Goal: Communication & Community: Answer question/provide support

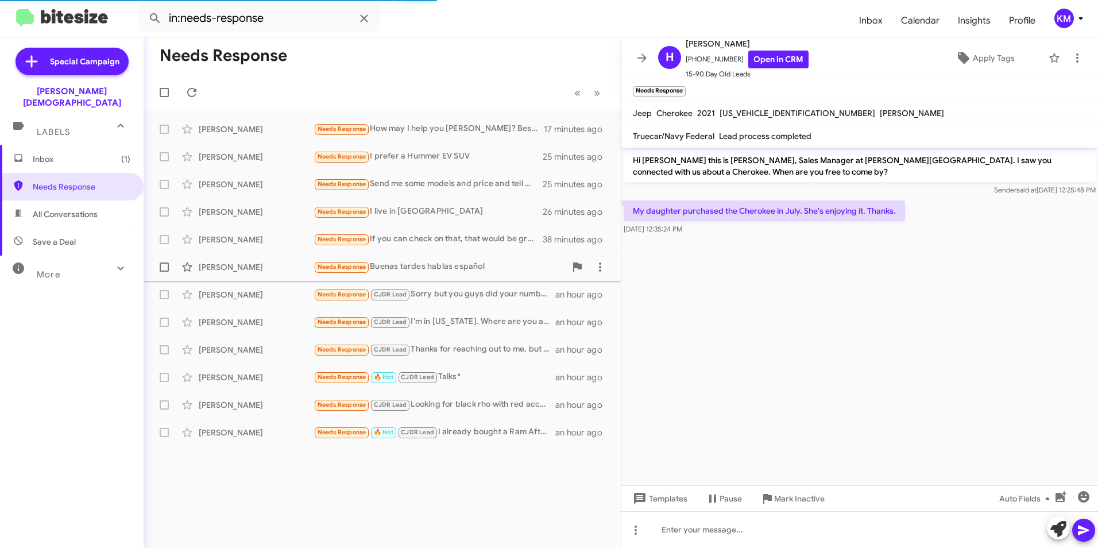
click at [443, 269] on div "Needs Response Buenas tardes hablas español" at bounding box center [440, 266] width 252 height 13
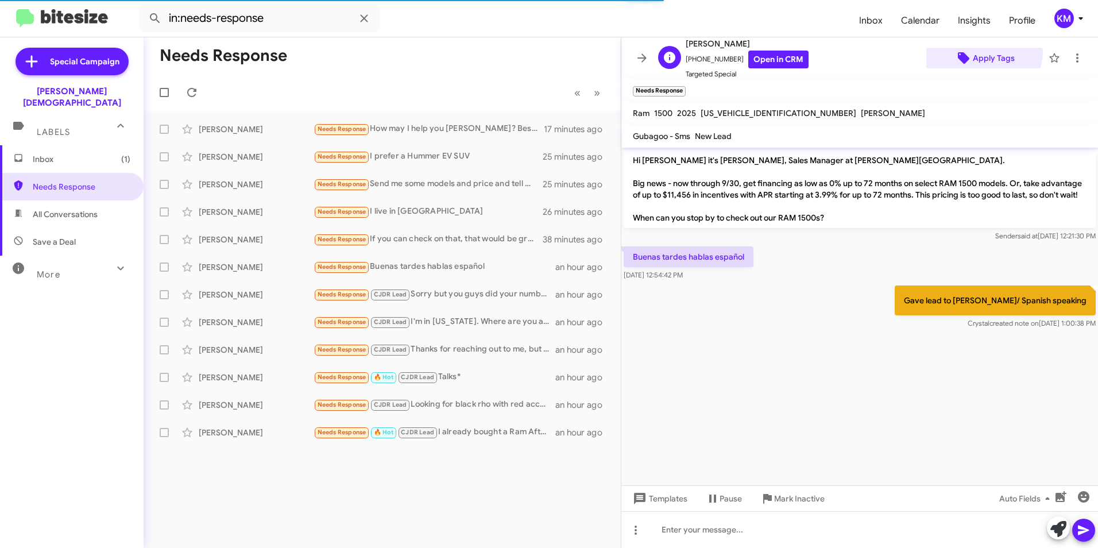
click at [973, 50] on span "Apply Tags" at bounding box center [994, 58] width 42 height 21
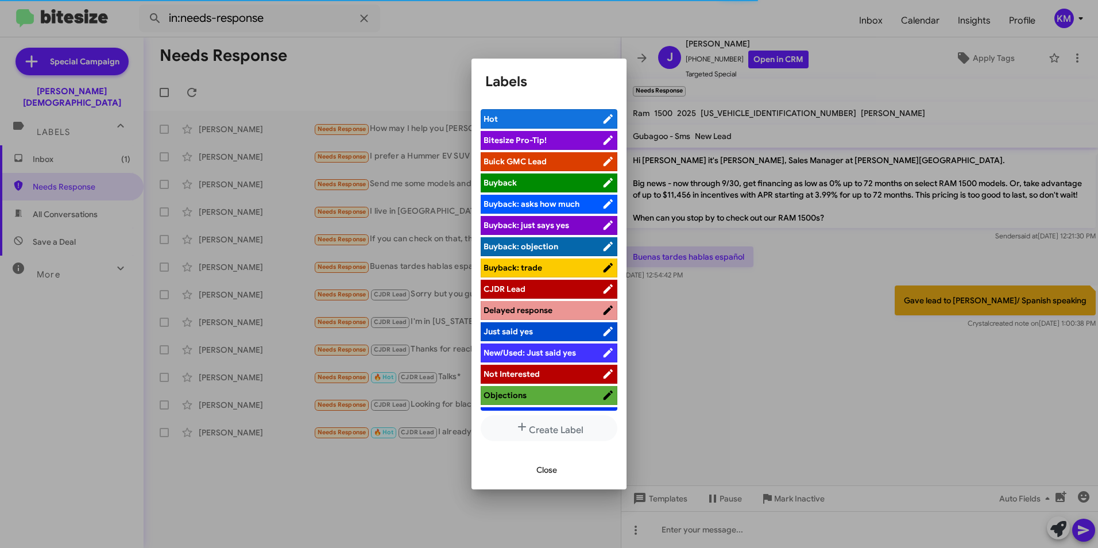
click at [534, 287] on span "CJDR Lead" at bounding box center [543, 288] width 118 height 11
click at [543, 472] on span "Close" at bounding box center [546, 469] width 21 height 21
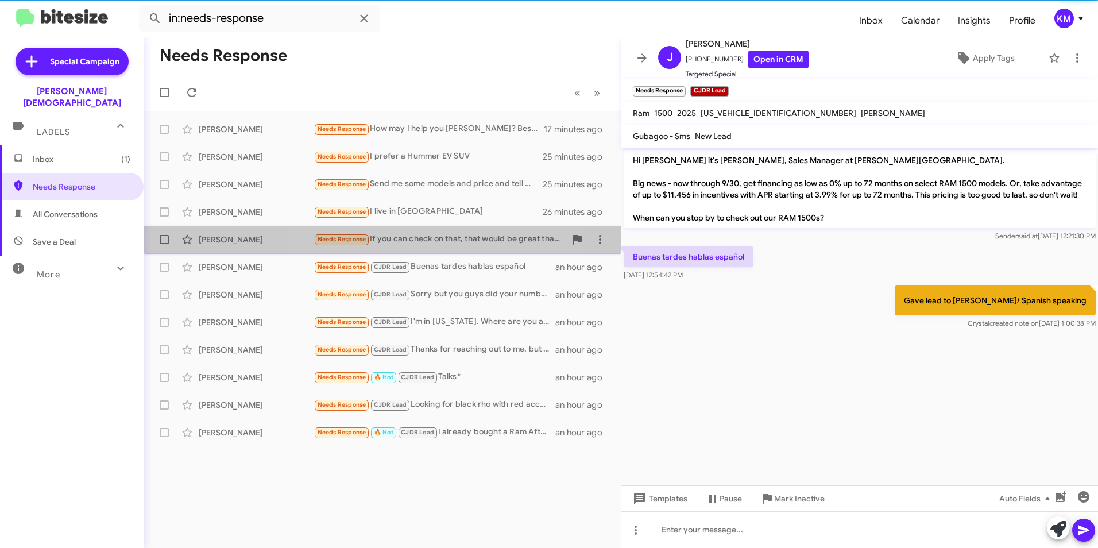
click at [386, 235] on div "Needs Response If you can check on that, that would be great thanks" at bounding box center [440, 239] width 252 height 13
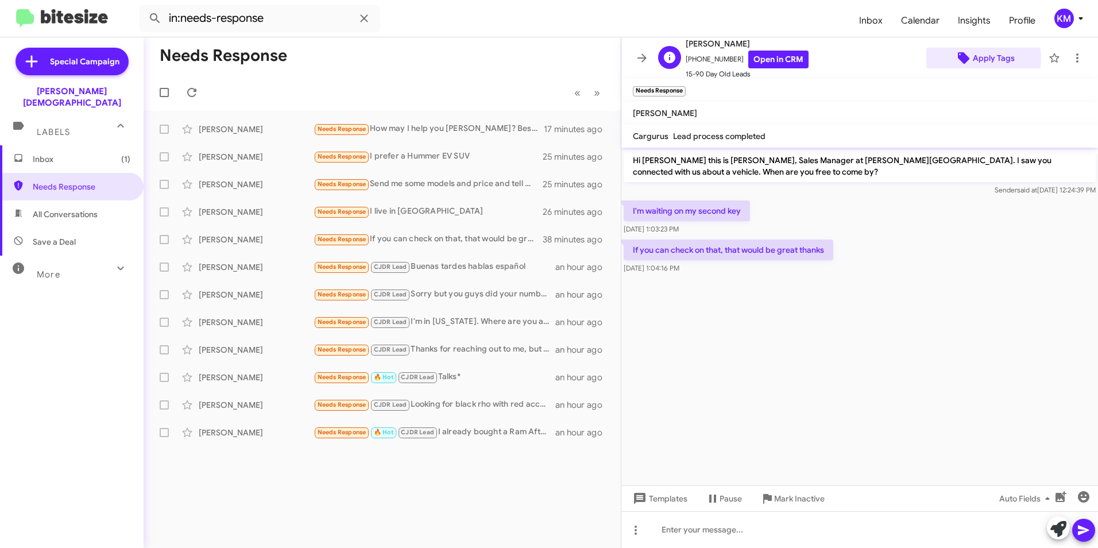
click at [973, 58] on span "Apply Tags" at bounding box center [994, 58] width 42 height 21
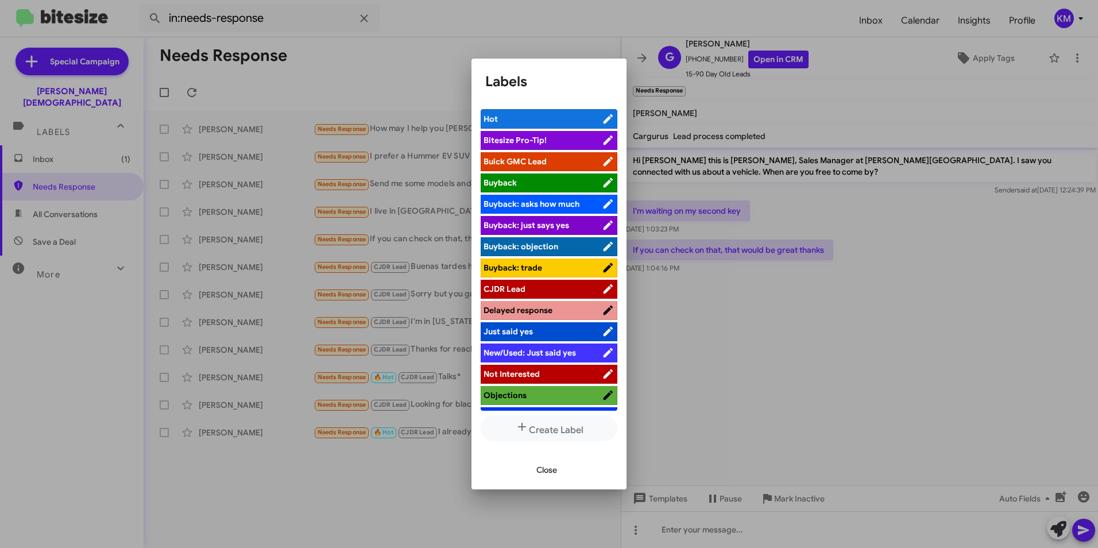
click at [526, 289] on span "CJDR Lead" at bounding box center [543, 288] width 118 height 11
click at [545, 471] on span "Close" at bounding box center [546, 469] width 21 height 21
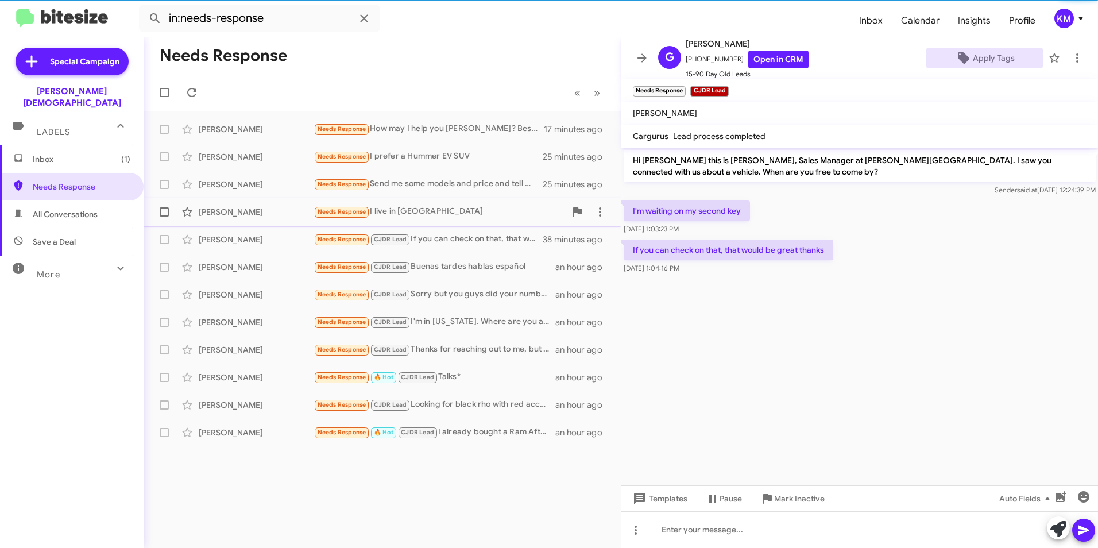
click at [416, 210] on div "Needs Response I live in [GEOGRAPHIC_DATA]" at bounding box center [440, 211] width 252 height 13
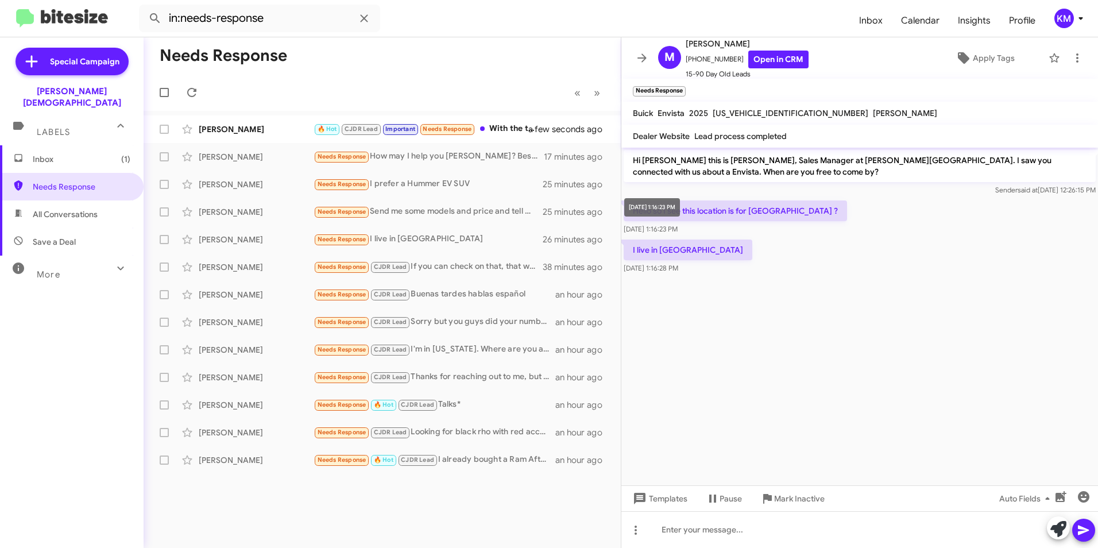
drag, startPoint x: 691, startPoint y: 254, endPoint x: 704, endPoint y: 219, distance: 37.8
click at [704, 219] on body "in:needs-response Inbox Calendar Insights Profile KM Special Campaign [PERSON_N…" at bounding box center [549, 274] width 1098 height 548
drag, startPoint x: 704, startPoint y: 219, endPoint x: 774, endPoint y: 211, distance: 69.9
click at [774, 211] on p "Hello so I see this location is for [GEOGRAPHIC_DATA] ?" at bounding box center [735, 210] width 223 height 21
drag, startPoint x: 695, startPoint y: 252, endPoint x: 642, endPoint y: 214, distance: 65.0
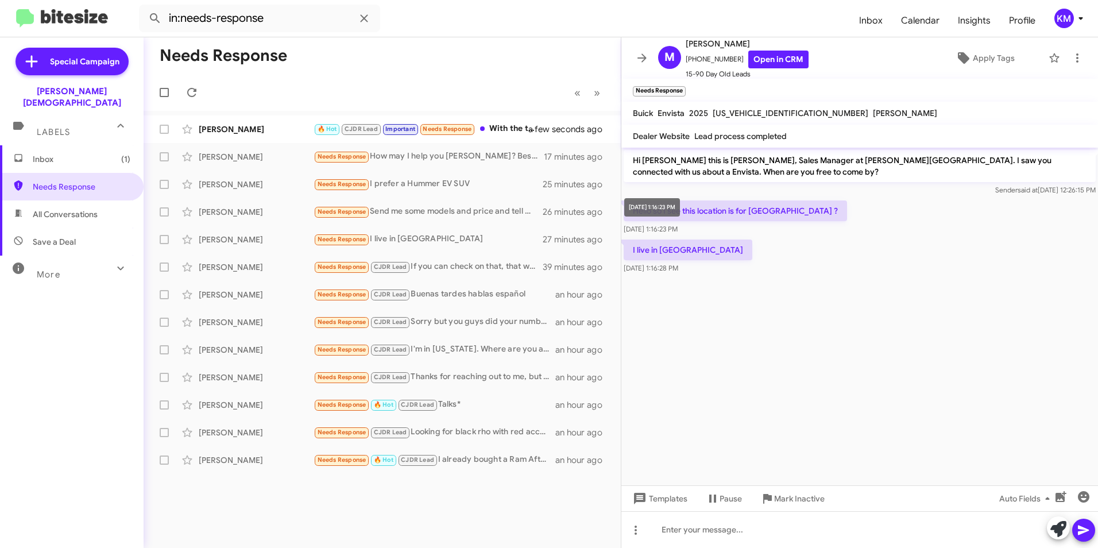
click at [642, 214] on body "in:needs-response Inbox Calendar Insights Profile KM Special Campaign [PERSON_N…" at bounding box center [549, 274] width 1098 height 548
drag, startPoint x: 642, startPoint y: 214, endPoint x: 752, endPoint y: 246, distance: 114.2
click at [753, 251] on div "I live in [GEOGRAPHIC_DATA] [DATE] 1:16:28 PM" at bounding box center [859, 256] width 477 height 39
drag, startPoint x: 687, startPoint y: 38, endPoint x: 783, endPoint y: 261, distance: 242.4
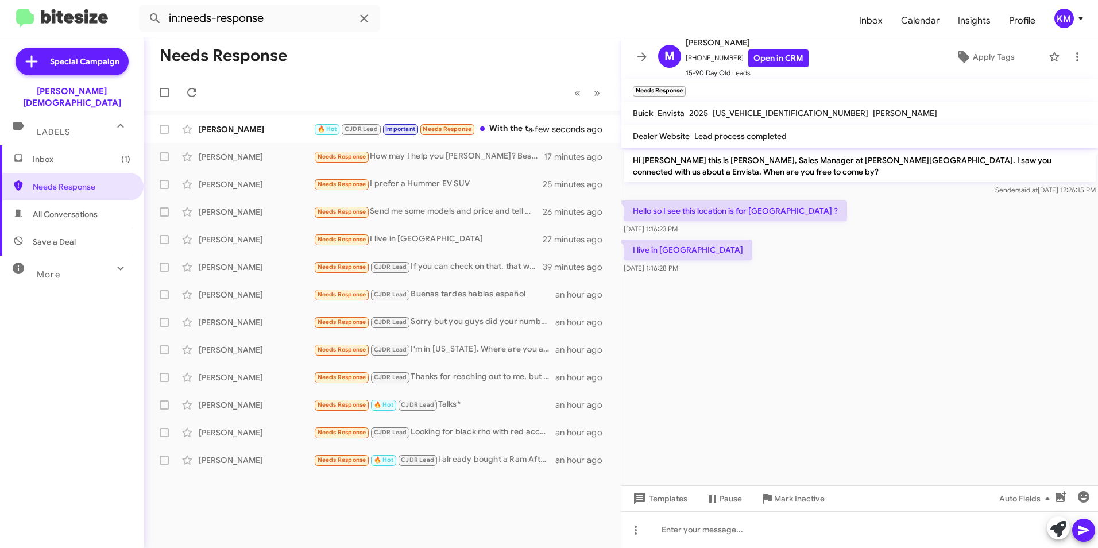
click at [783, 261] on div "M [PERSON_NAME] [PHONE_NUMBER] Open in CRM 15-90 Day Old Leads Apply Tags Needs…" at bounding box center [859, 292] width 477 height 511
copy div "[PERSON_NAME] [PHONE_NUMBER] Open in CRM 15-90 Day Old Leads Apply Tags Needs R…"
click at [906, 311] on cdk-virtual-scroll-viewport "Hi [PERSON_NAME] this is [PERSON_NAME], Sales Manager at [PERSON_NAME][GEOGRAPH…" at bounding box center [859, 317] width 477 height 338
click at [669, 533] on div at bounding box center [859, 529] width 477 height 37
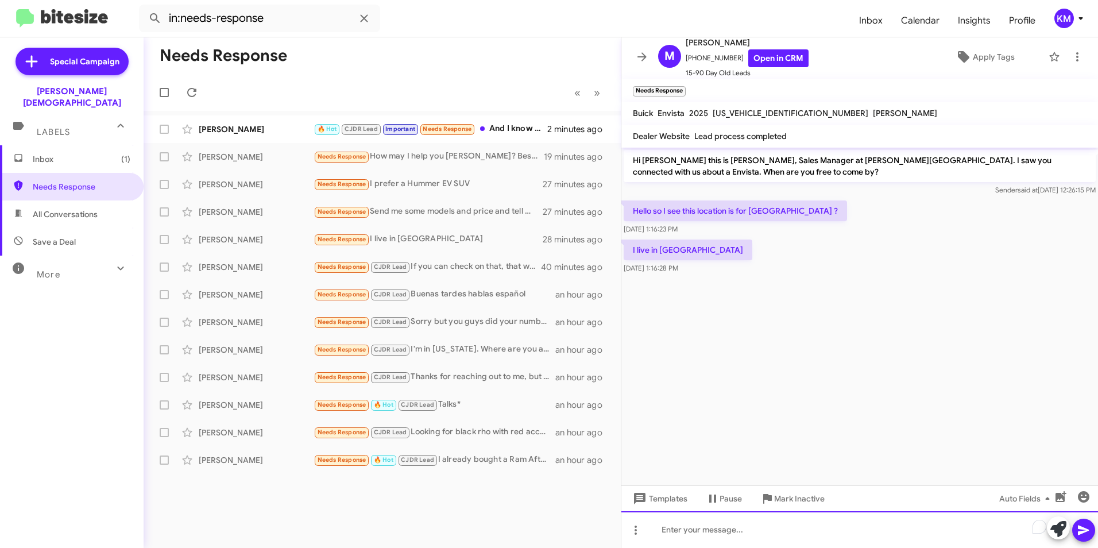
paste div "To enrich screen reader interactions, please activate Accessibility in Grammarl…"
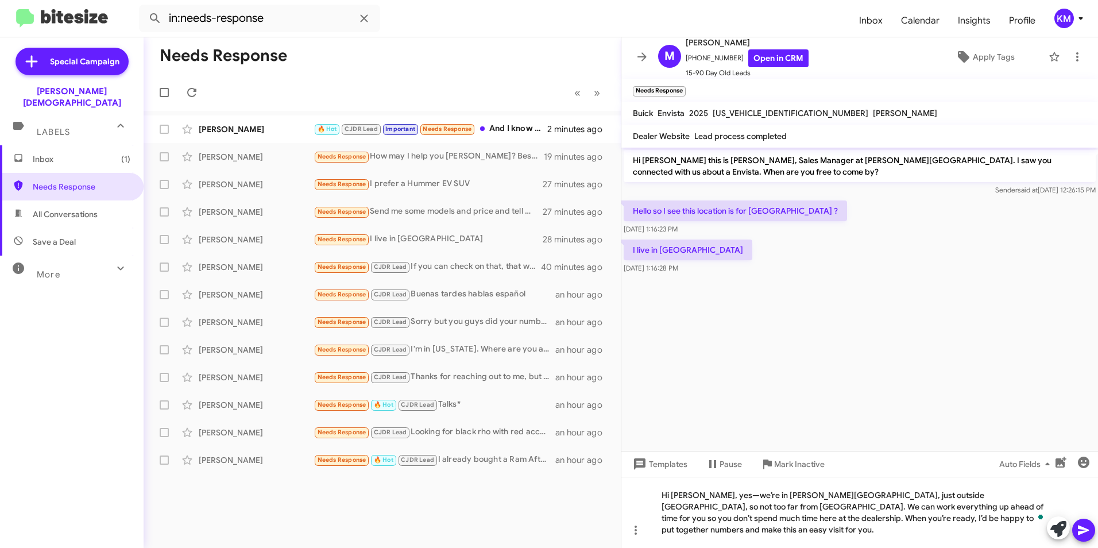
click at [1089, 531] on icon at bounding box center [1084, 530] width 14 height 14
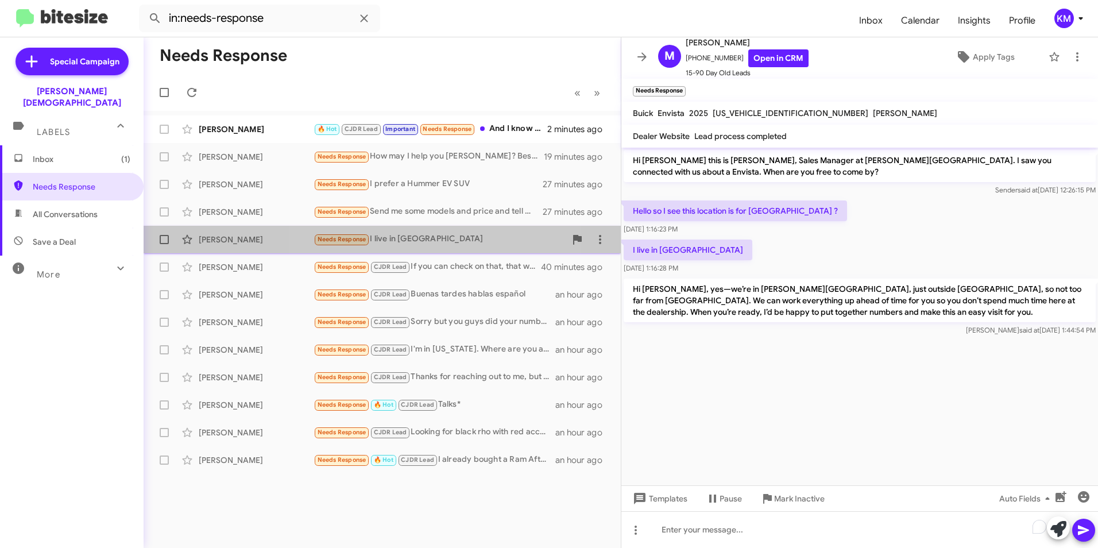
click at [394, 242] on div "Needs Response I live in [GEOGRAPHIC_DATA]" at bounding box center [440, 239] width 252 height 13
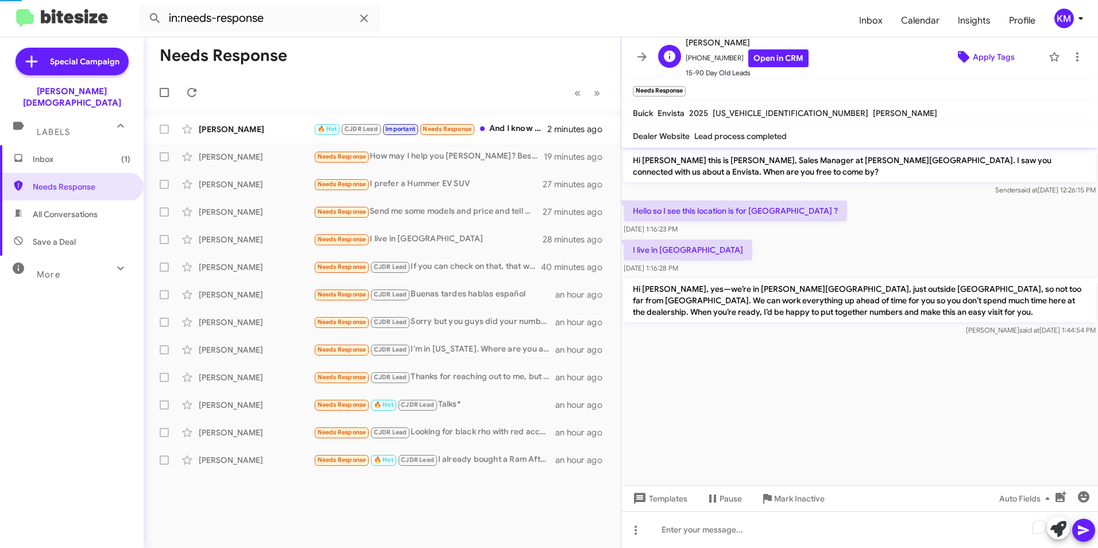
click at [973, 57] on span "Apply Tags" at bounding box center [994, 57] width 42 height 21
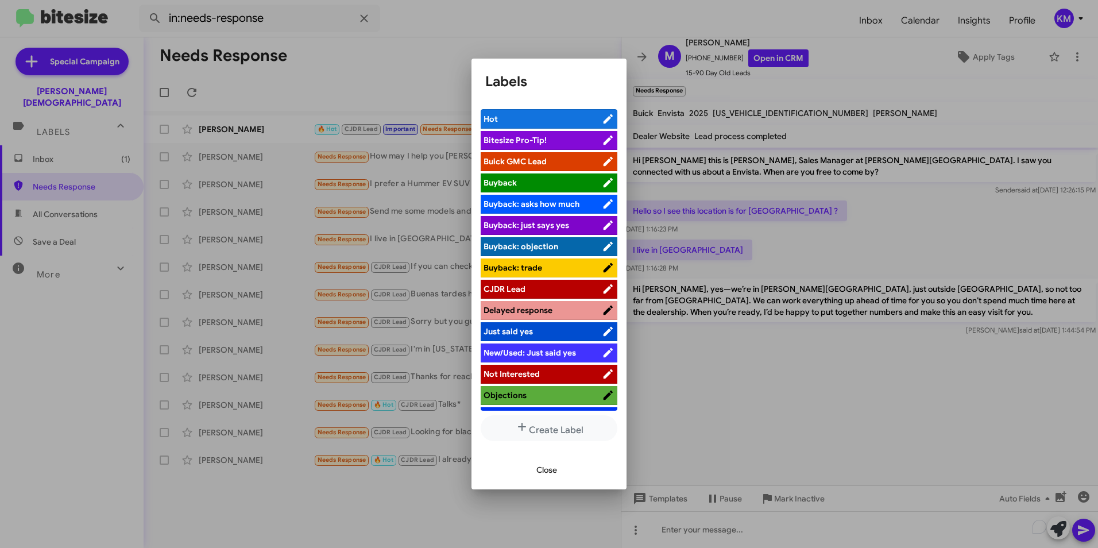
click at [526, 158] on span "Buick GMC Lead" at bounding box center [515, 161] width 63 height 10
click at [544, 474] on span "Close" at bounding box center [546, 469] width 21 height 21
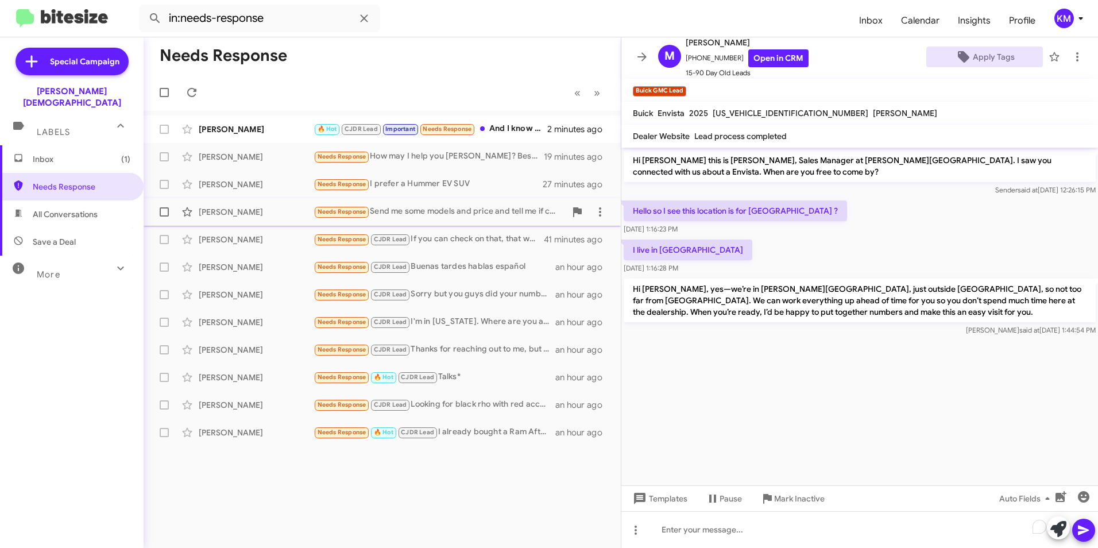
click at [413, 211] on div "Needs Response Send me some models and price and tell me if can I trade , thanks" at bounding box center [440, 211] width 252 height 13
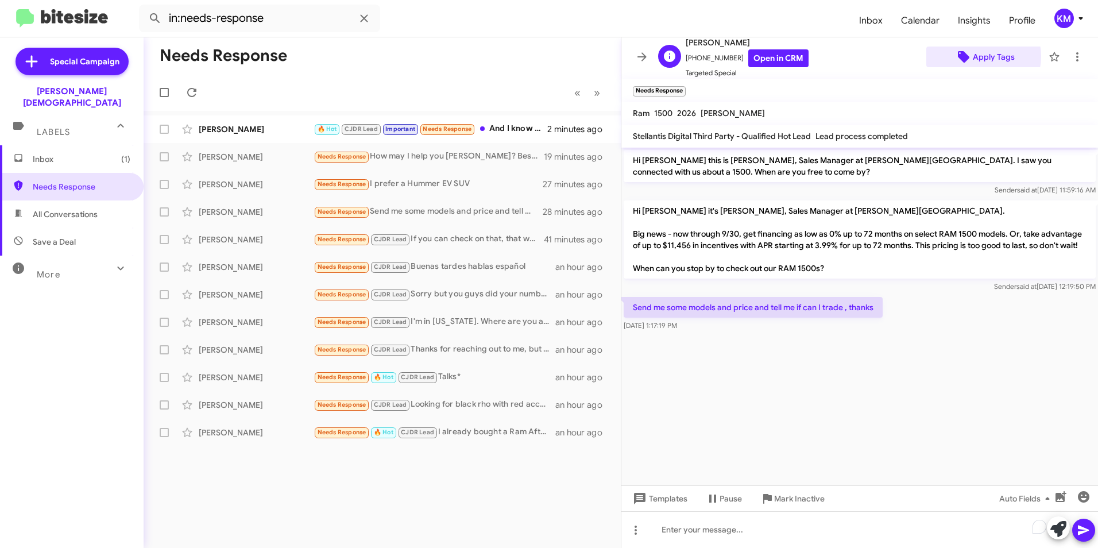
click at [976, 56] on span "Apply Tags" at bounding box center [994, 57] width 42 height 21
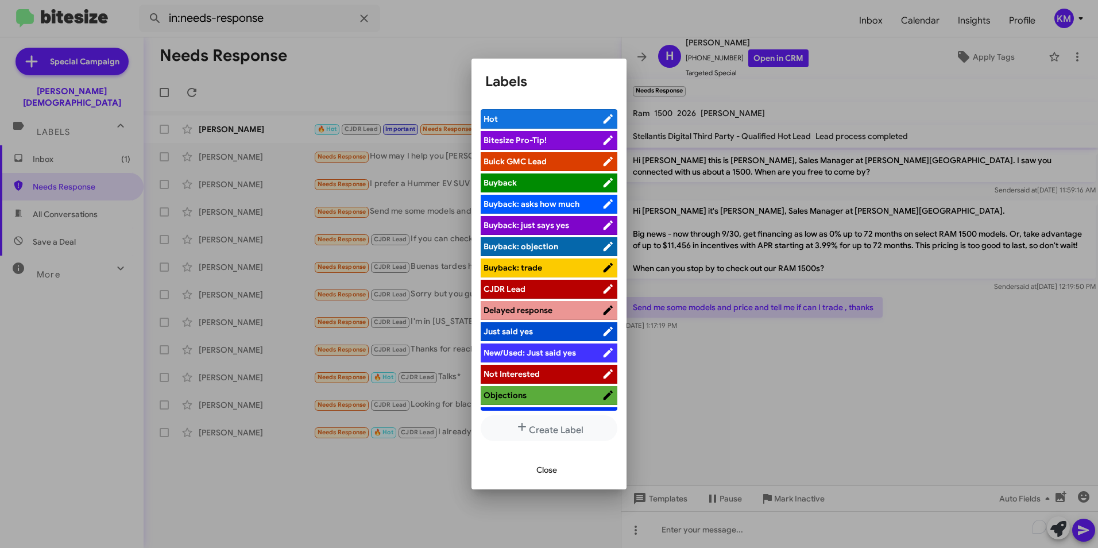
click at [532, 289] on span "CJDR Lead" at bounding box center [543, 288] width 118 height 11
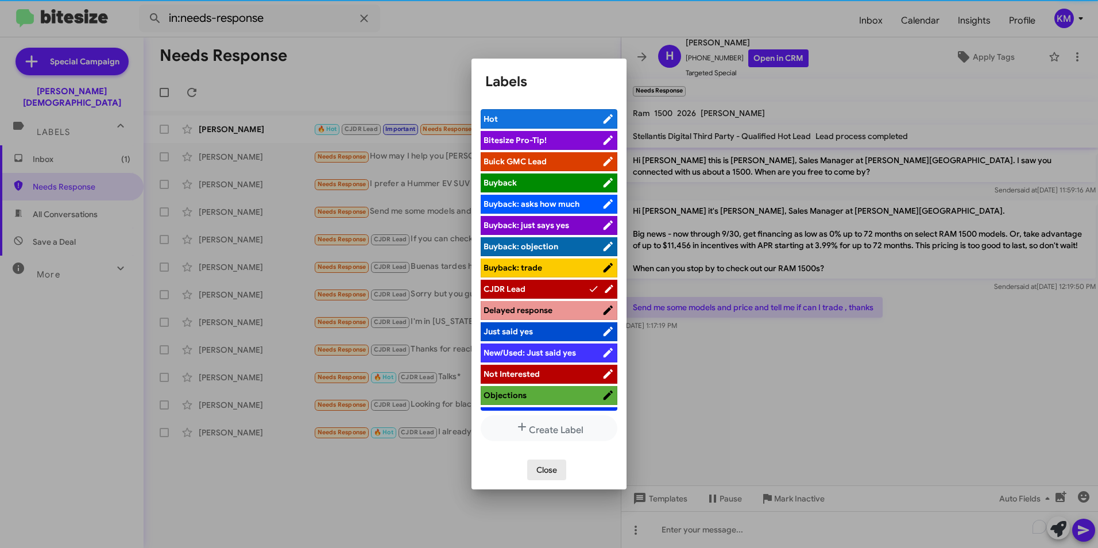
click at [555, 474] on span "Close" at bounding box center [546, 469] width 21 height 21
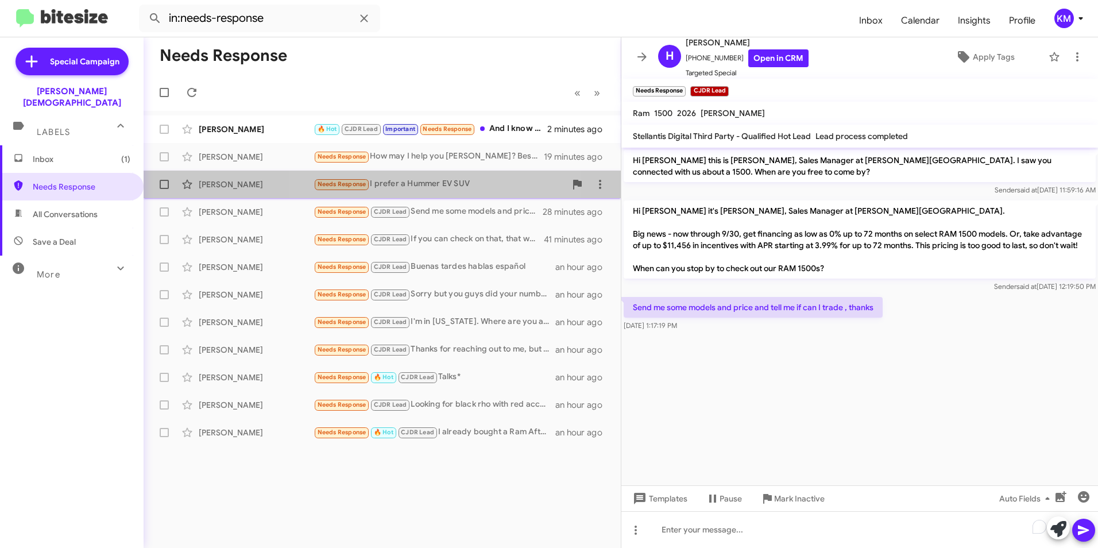
click at [444, 181] on div "Needs Response I prefer a Hummer EV SUV" at bounding box center [440, 183] width 252 height 13
